Goal: Task Accomplishment & Management: Manage account settings

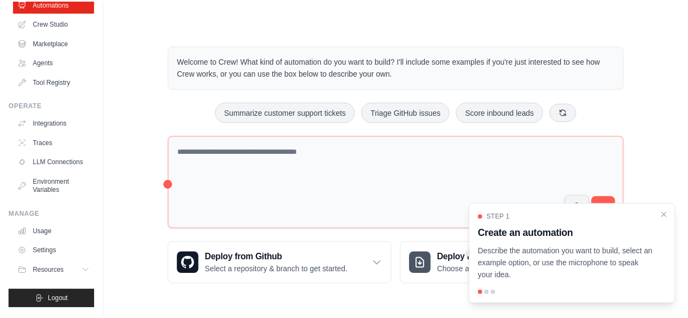
scroll to position [72, 0]
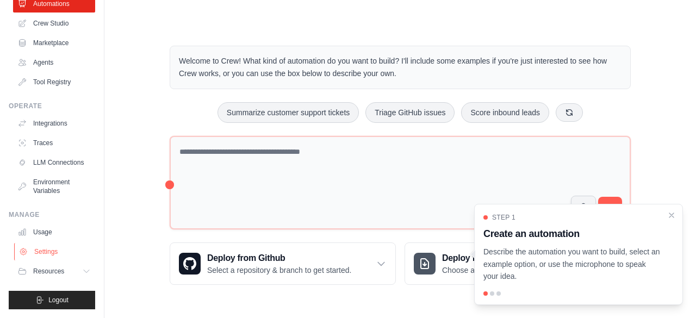
click at [48, 252] on link "Settings" at bounding box center [55, 251] width 82 height 17
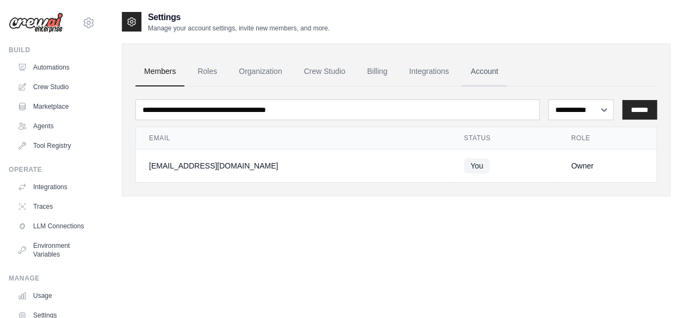
click at [483, 74] on link "Account" at bounding box center [483, 71] width 45 height 29
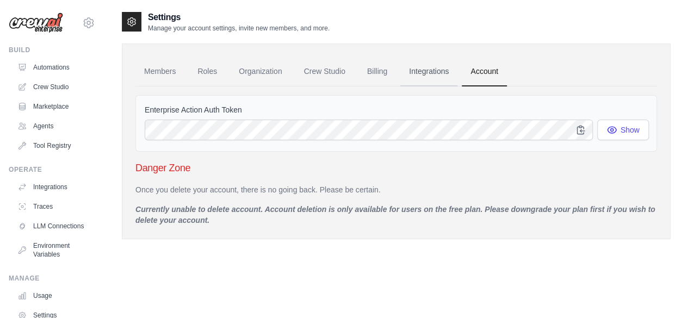
click at [438, 66] on link "Integrations" at bounding box center [428, 71] width 57 height 29
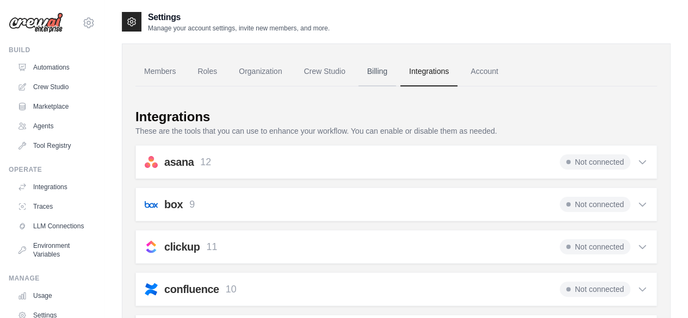
click at [375, 76] on link "Billing" at bounding box center [377, 71] width 38 height 29
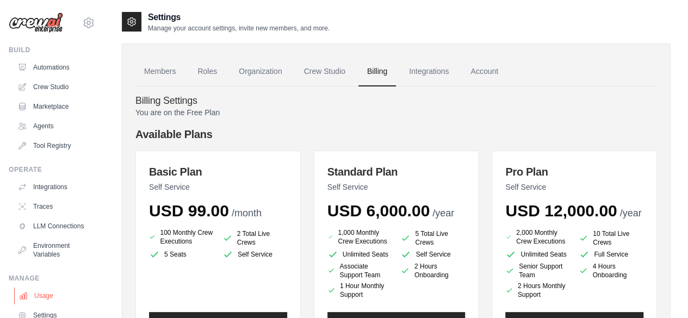
click at [47, 302] on link "Usage" at bounding box center [55, 295] width 82 height 17
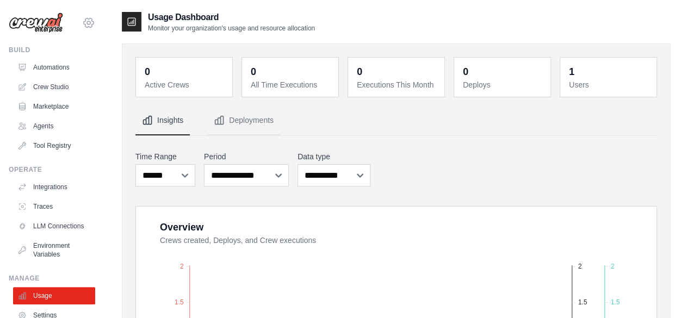
click at [83, 21] on icon at bounding box center [88, 22] width 13 height 13
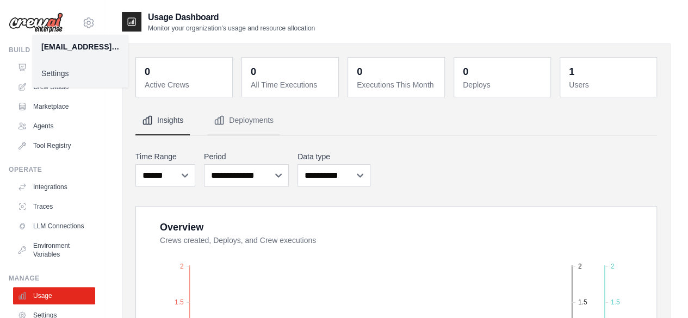
click at [60, 69] on link "Settings" at bounding box center [81, 74] width 96 height 20
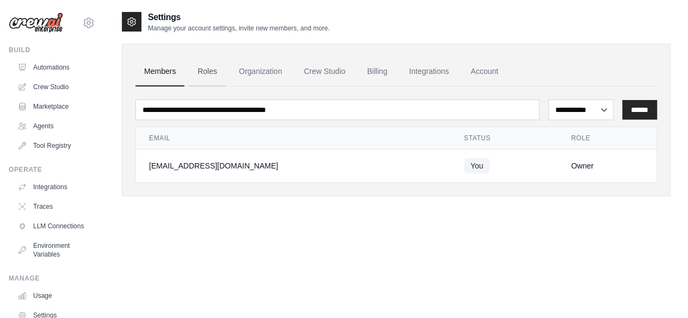
click at [208, 72] on link "Roles" at bounding box center [207, 71] width 37 height 29
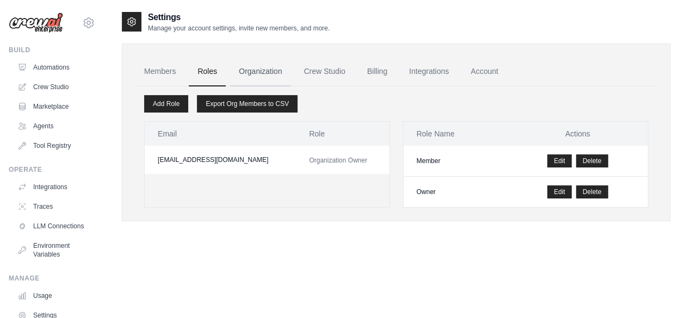
click at [249, 72] on link "Organization" at bounding box center [260, 71] width 60 height 29
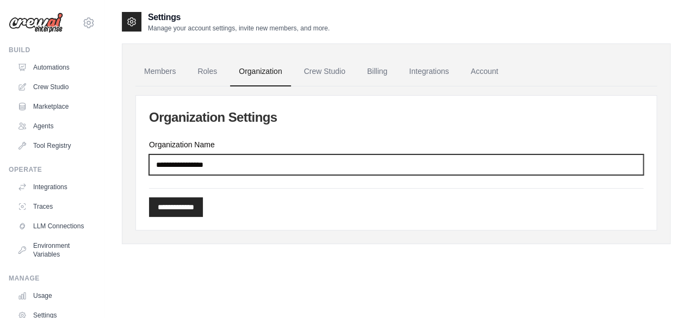
click at [229, 165] on input "Organization Name" at bounding box center [396, 164] width 494 height 21
type input "**********"
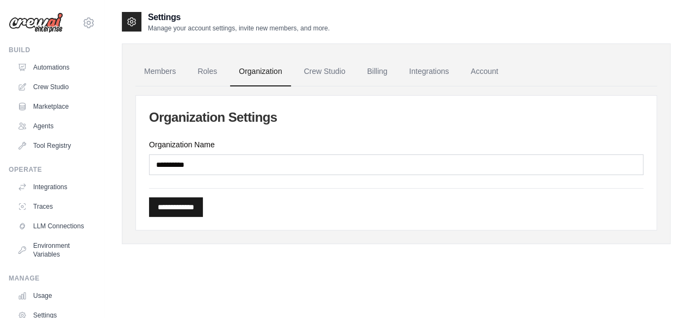
click at [182, 205] on input "**********" at bounding box center [176, 207] width 54 height 20
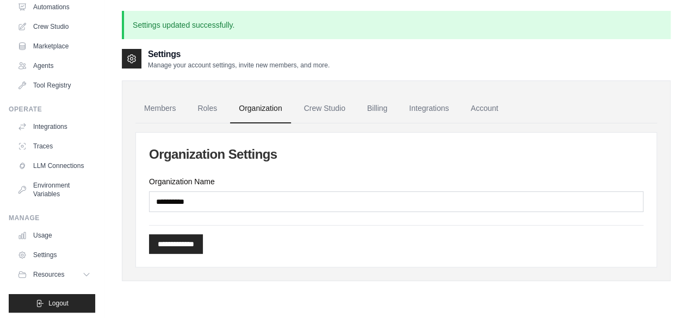
scroll to position [72, 0]
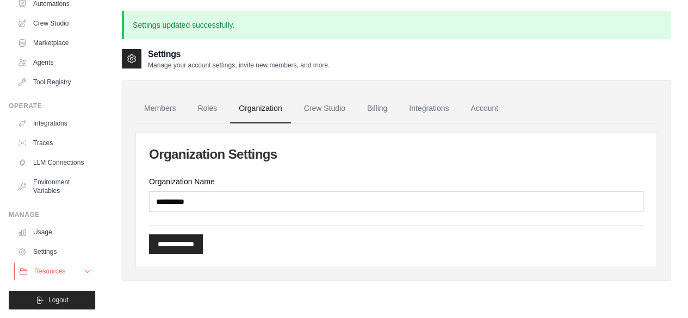
click at [72, 271] on button "Resources" at bounding box center [55, 271] width 82 height 17
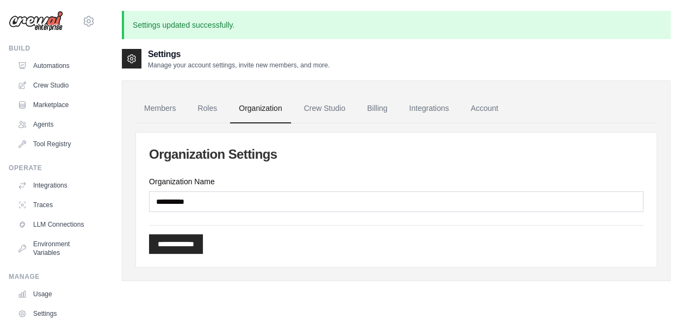
scroll to position [0, 0]
